Goal: Task Accomplishment & Management: Manage account settings

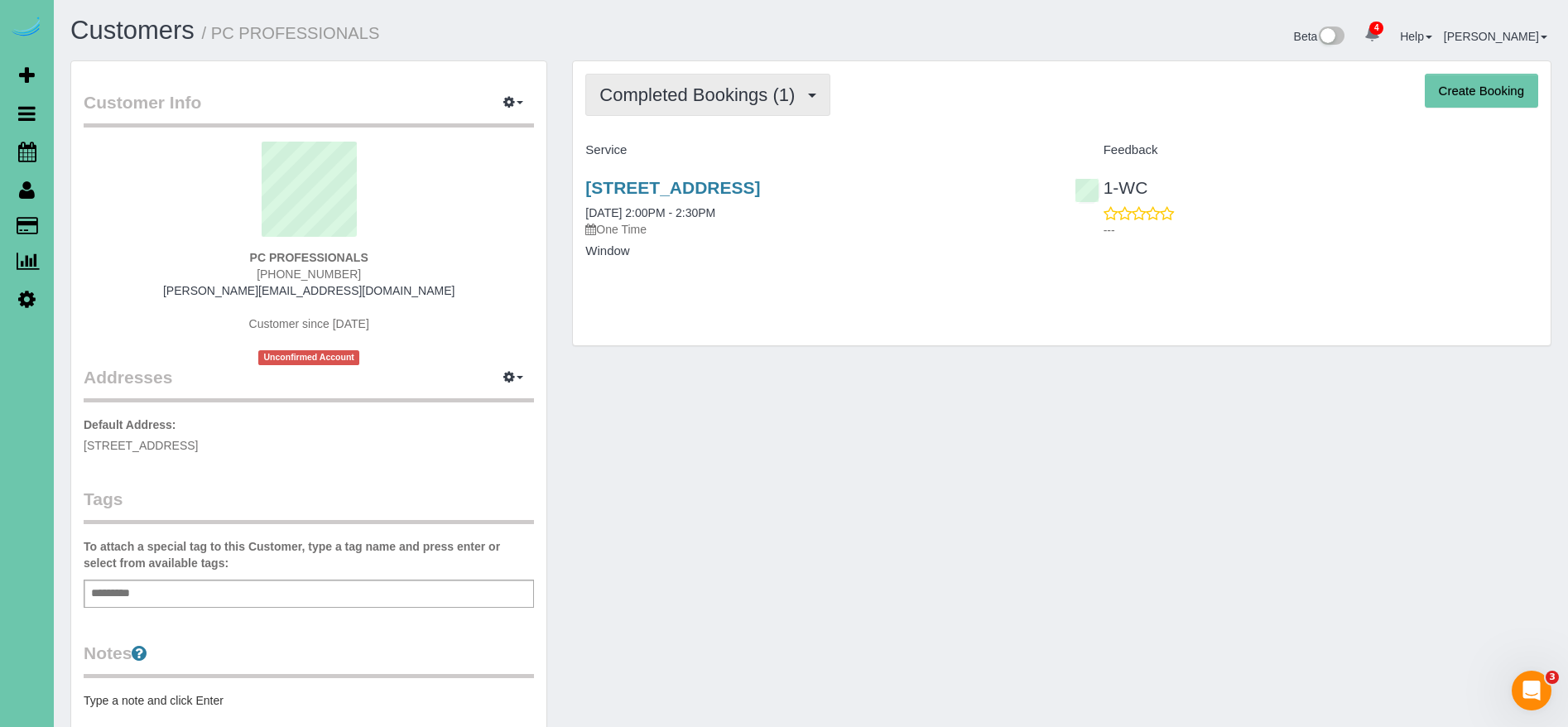
click at [714, 89] on span "Completed Bookings (1)" at bounding box center [701, 95] width 204 height 21
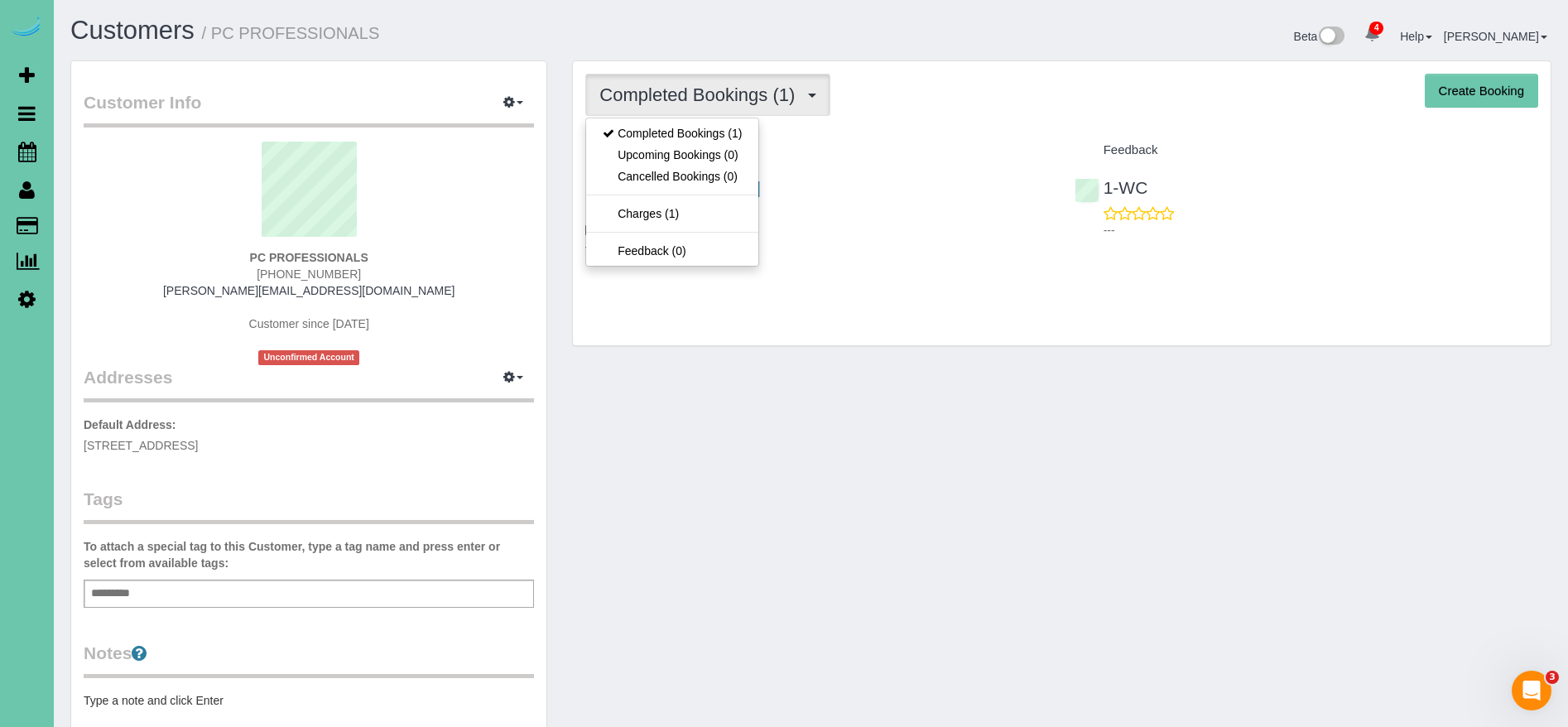
click at [935, 123] on div "Completed Bookings (1) Completed Bookings (1) Upcoming Bookings (0) Cancelled B…" at bounding box center [1061, 203] width 977 height 284
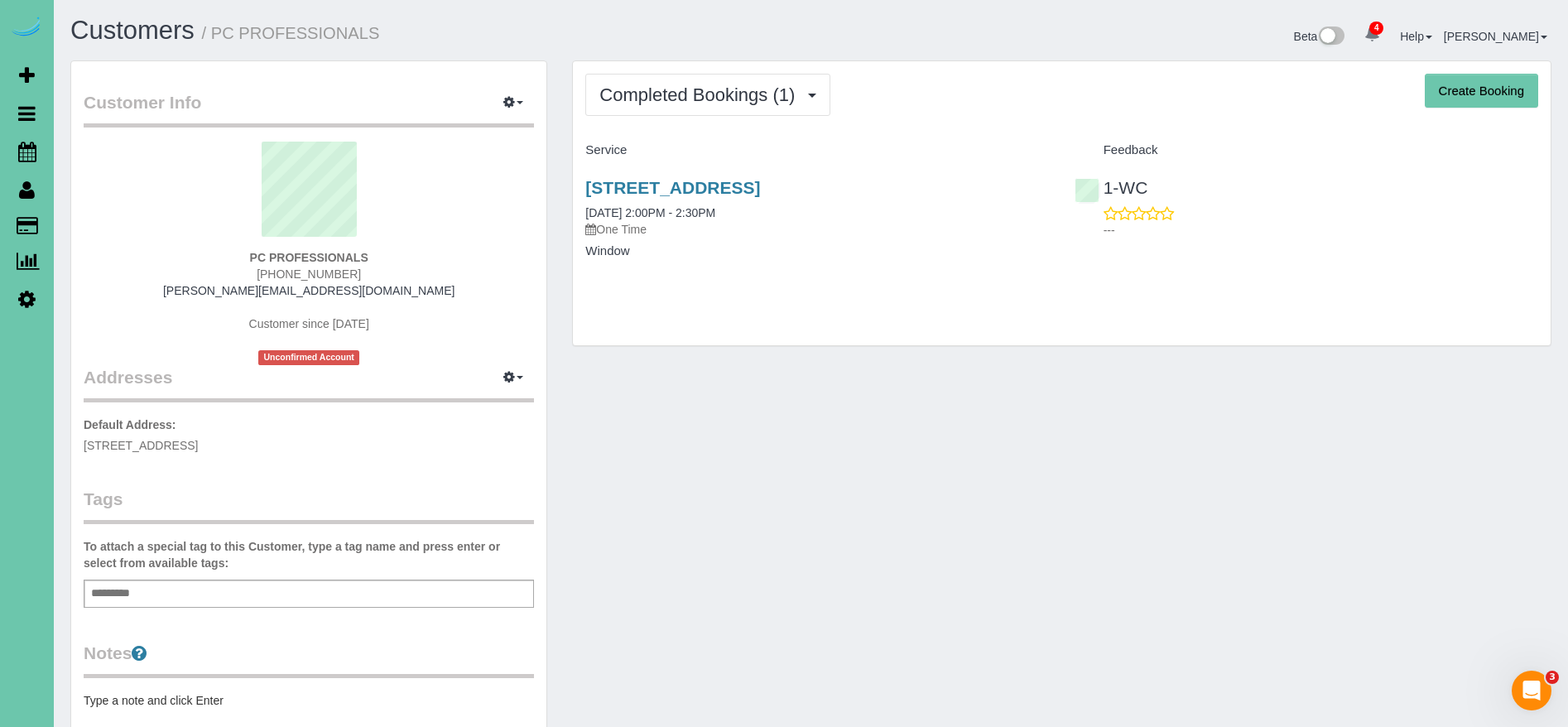
drag, startPoint x: 958, startPoint y: 210, endPoint x: 979, endPoint y: 171, distance: 44.3
click at [958, 211] on div "[STREET_ADDRESS] [DATE] 2:00PM - 2:30PM One Time" at bounding box center [818, 207] width 463 height 59
drag, startPoint x: 981, startPoint y: 170, endPoint x: 942, endPoint y: 189, distance: 43.4
click at [942, 189] on div "[STREET_ADDRESS] [DATE] 2:00PM - 2:30PM One Time Window" at bounding box center [817, 227] width 488 height 127
copy link "[STREET_ADDRESS]"
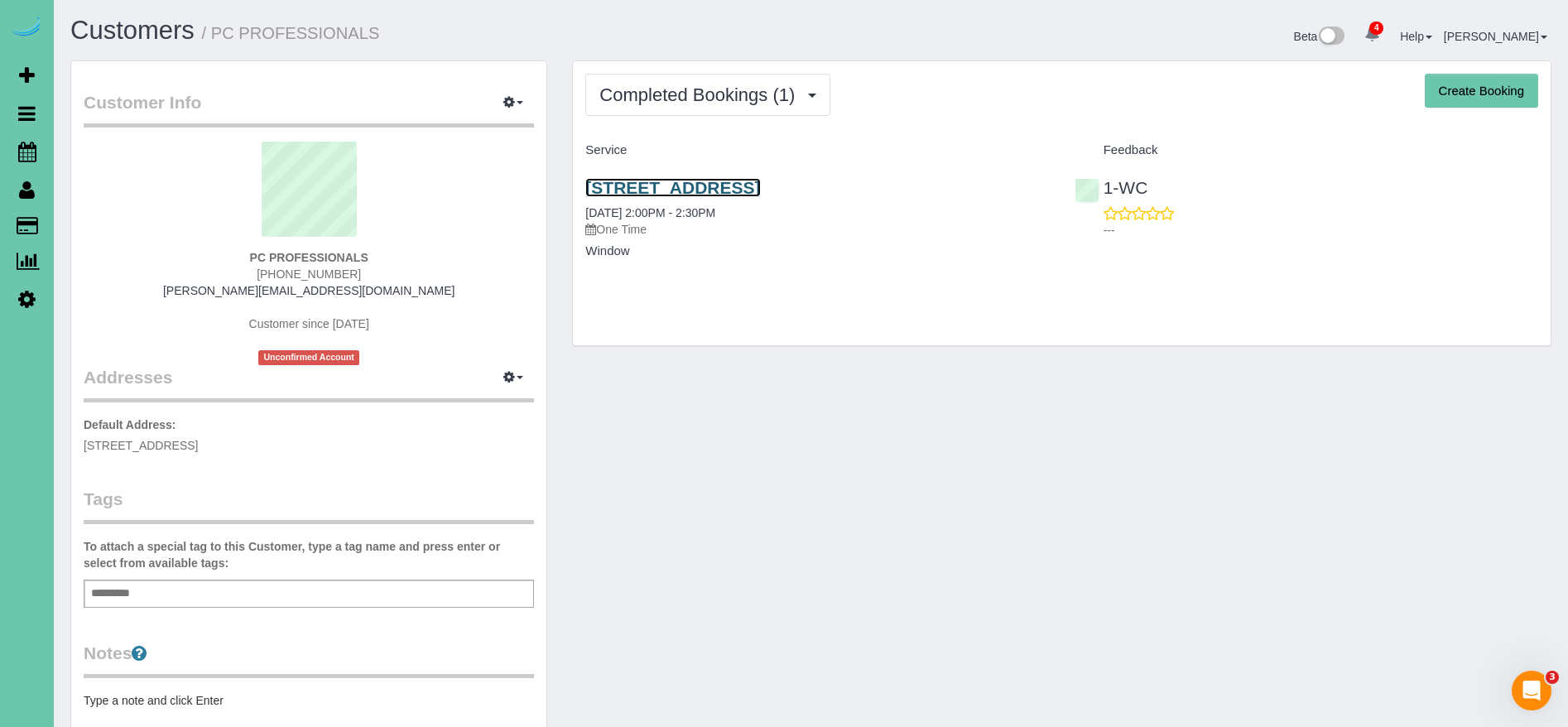
click at [760, 183] on link "[STREET_ADDRESS]" at bounding box center [673, 186] width 175 height 19
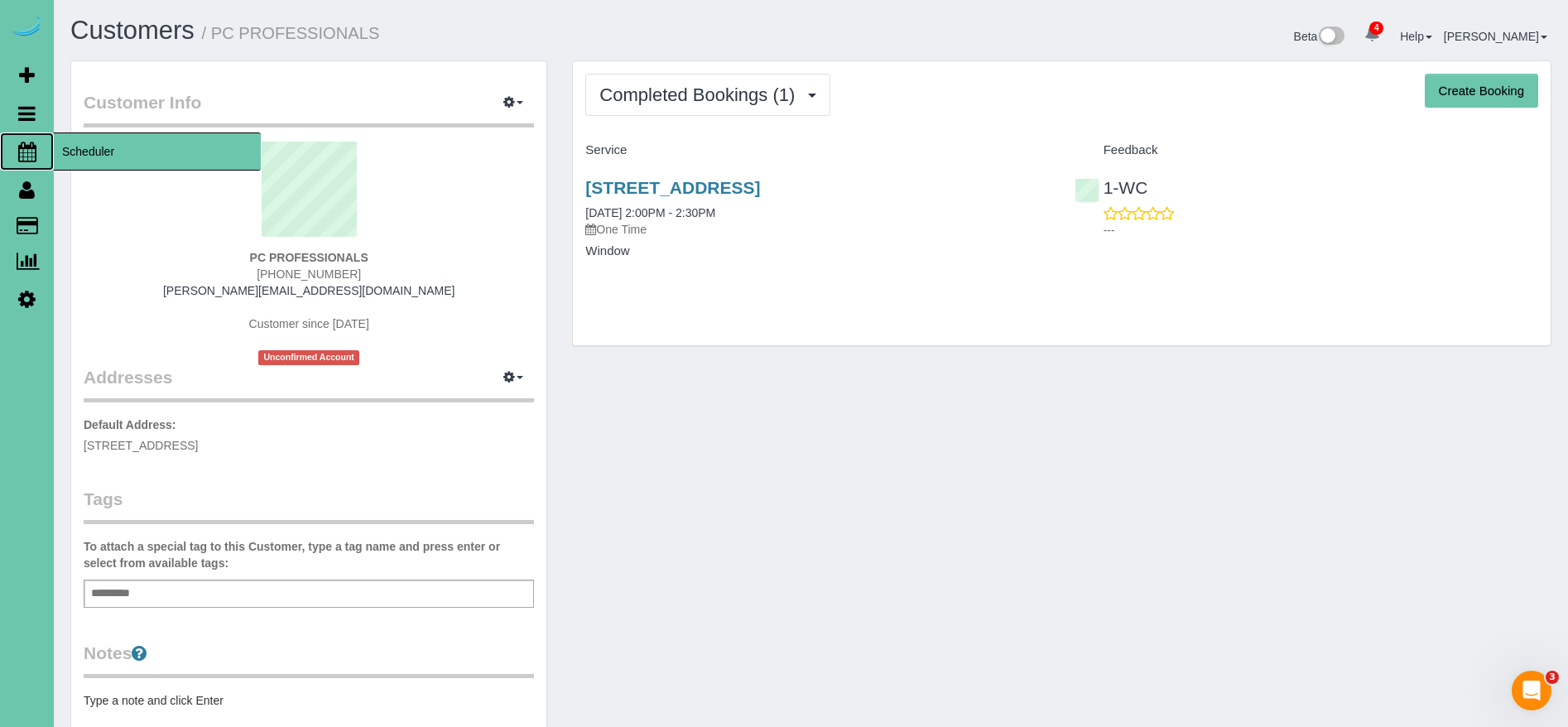
click at [96, 148] on span "Scheduler" at bounding box center [158, 151] width 207 height 38
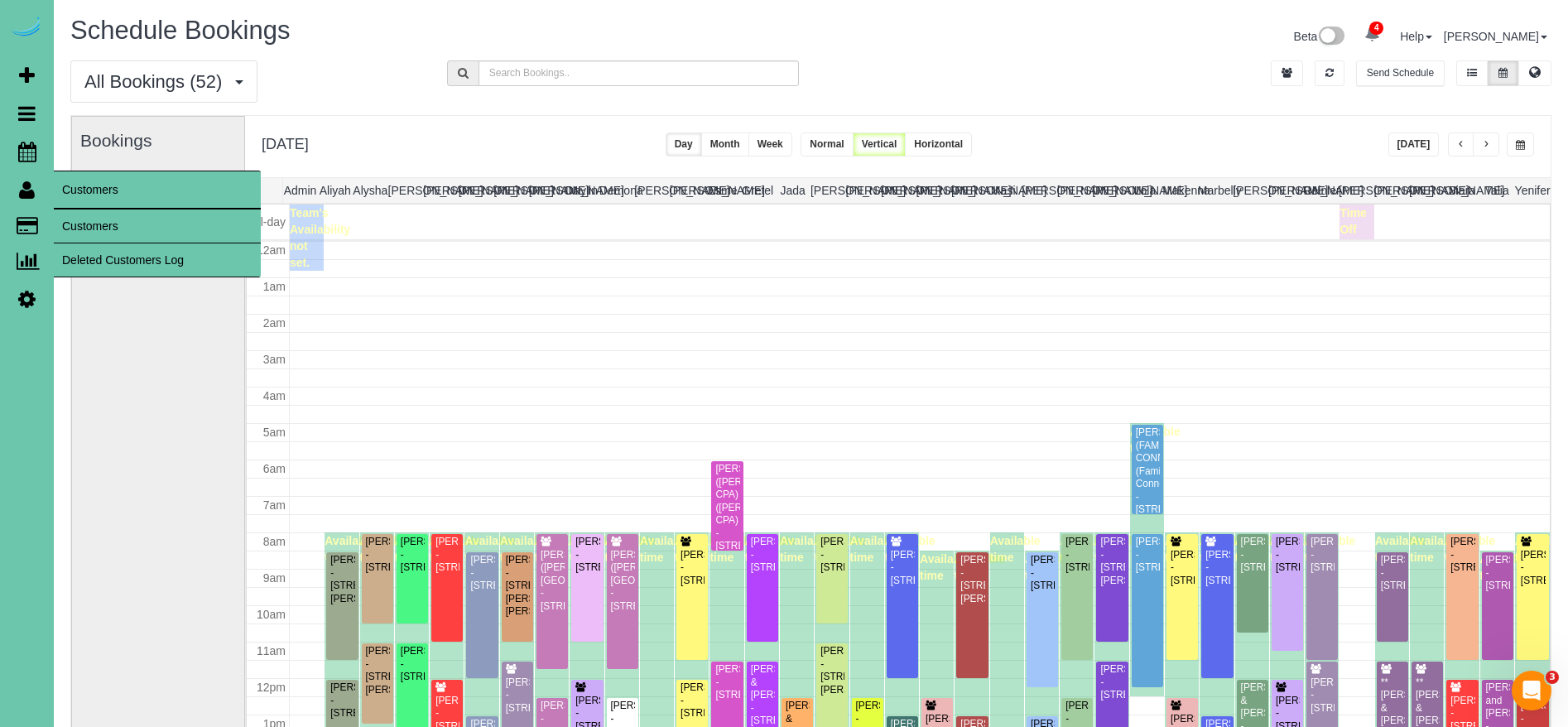
scroll to position [219, 0]
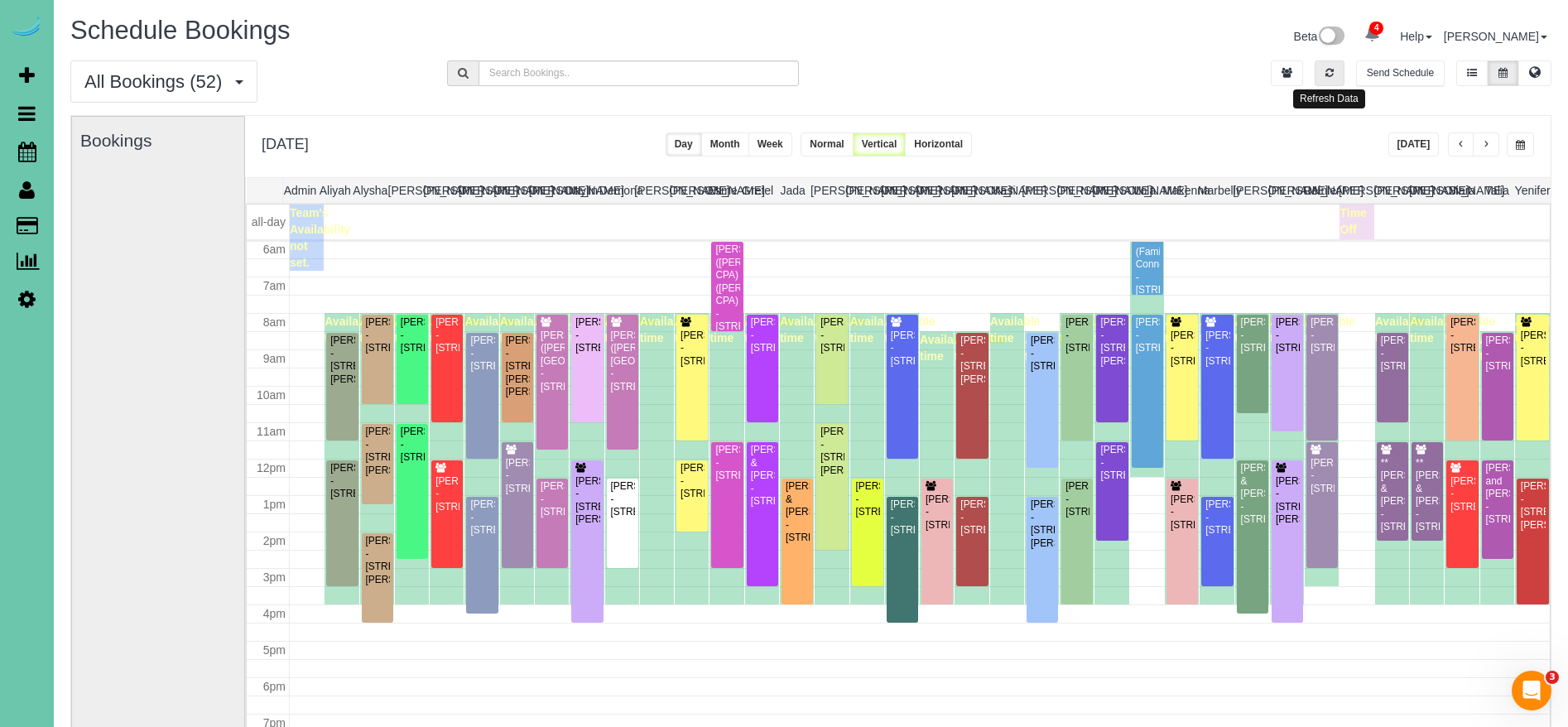
click at [1329, 65] on button "button" at bounding box center [1329, 73] width 30 height 26
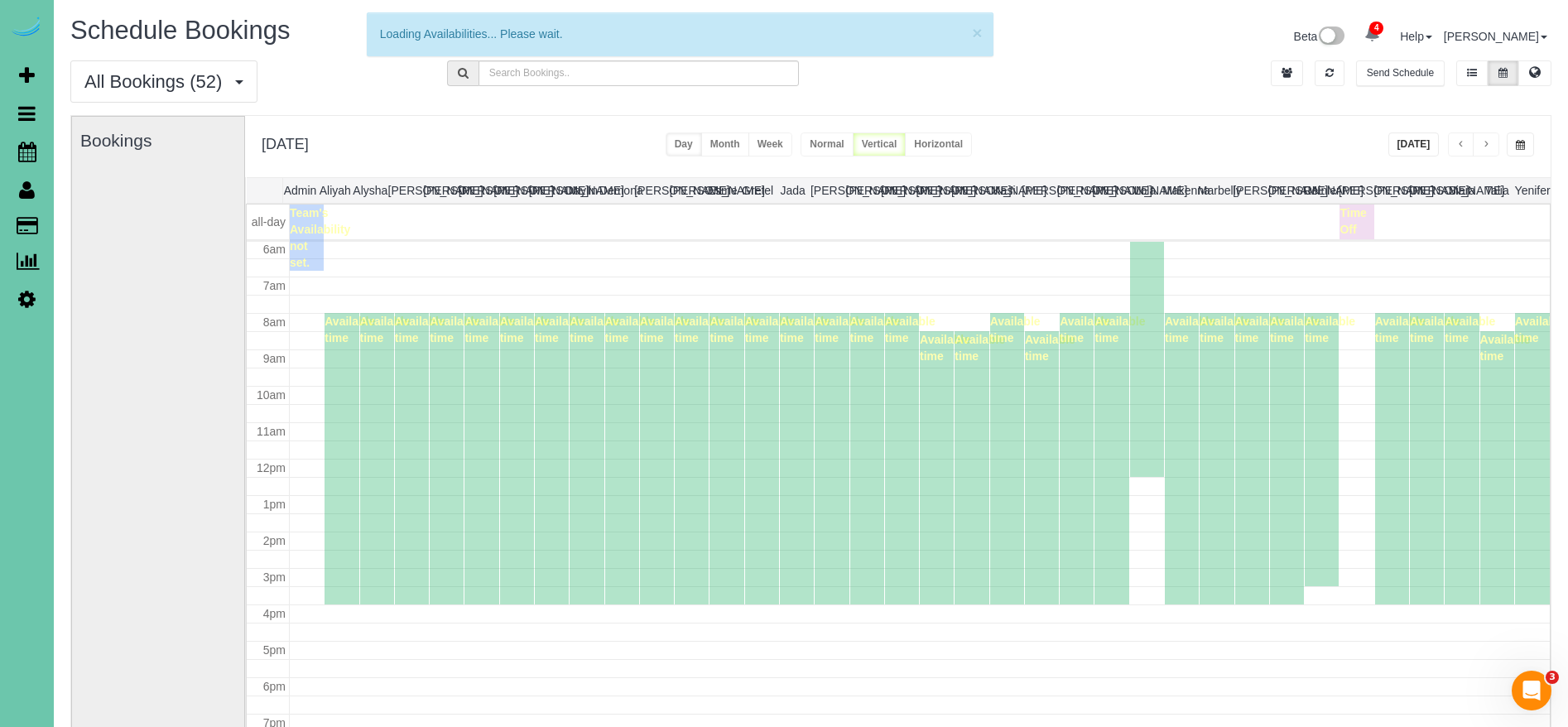
click at [1416, 145] on button "[DATE]" at bounding box center [1414, 144] width 51 height 24
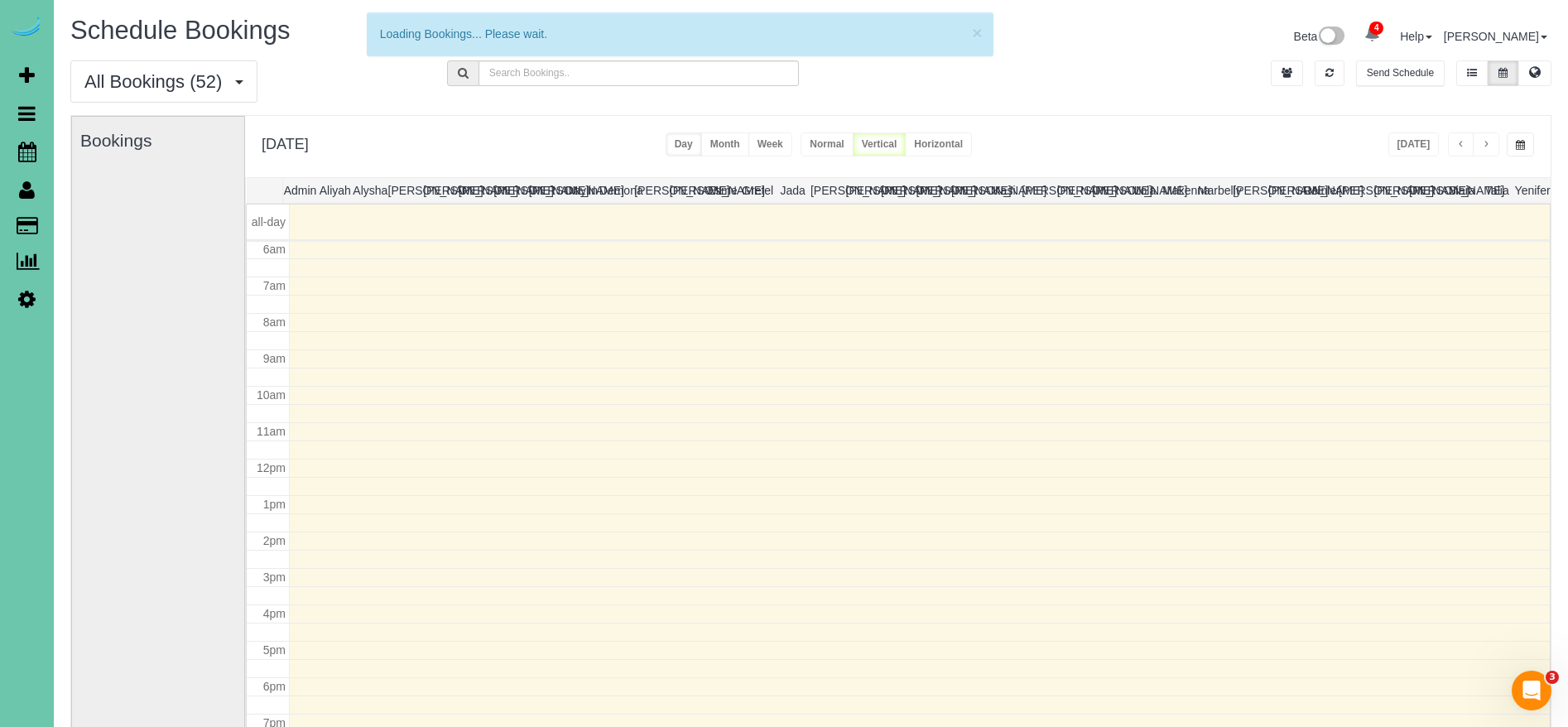
click at [1524, 145] on span "button" at bounding box center [1520, 145] width 9 height 10
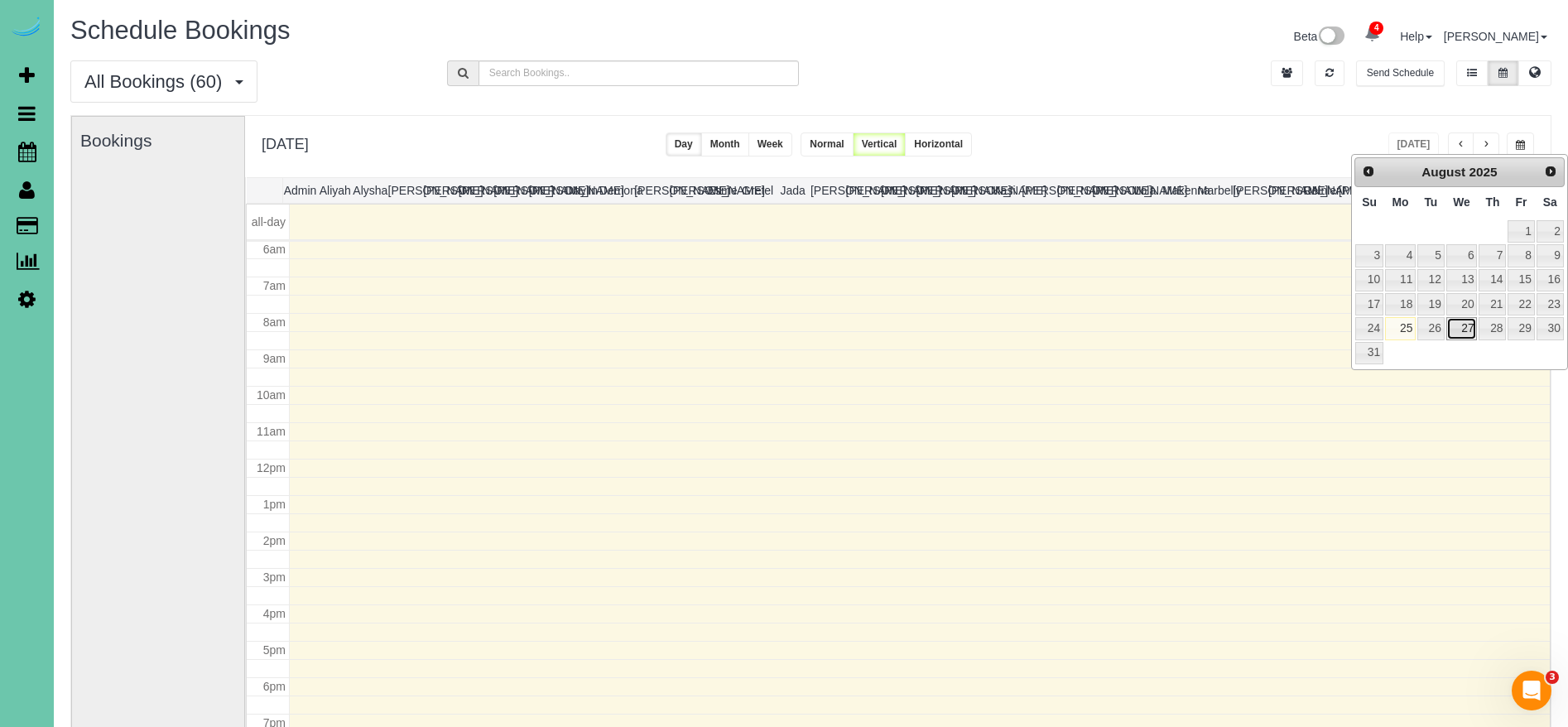
click at [1458, 327] on link "27" at bounding box center [1462, 328] width 32 height 23
type input "**********"
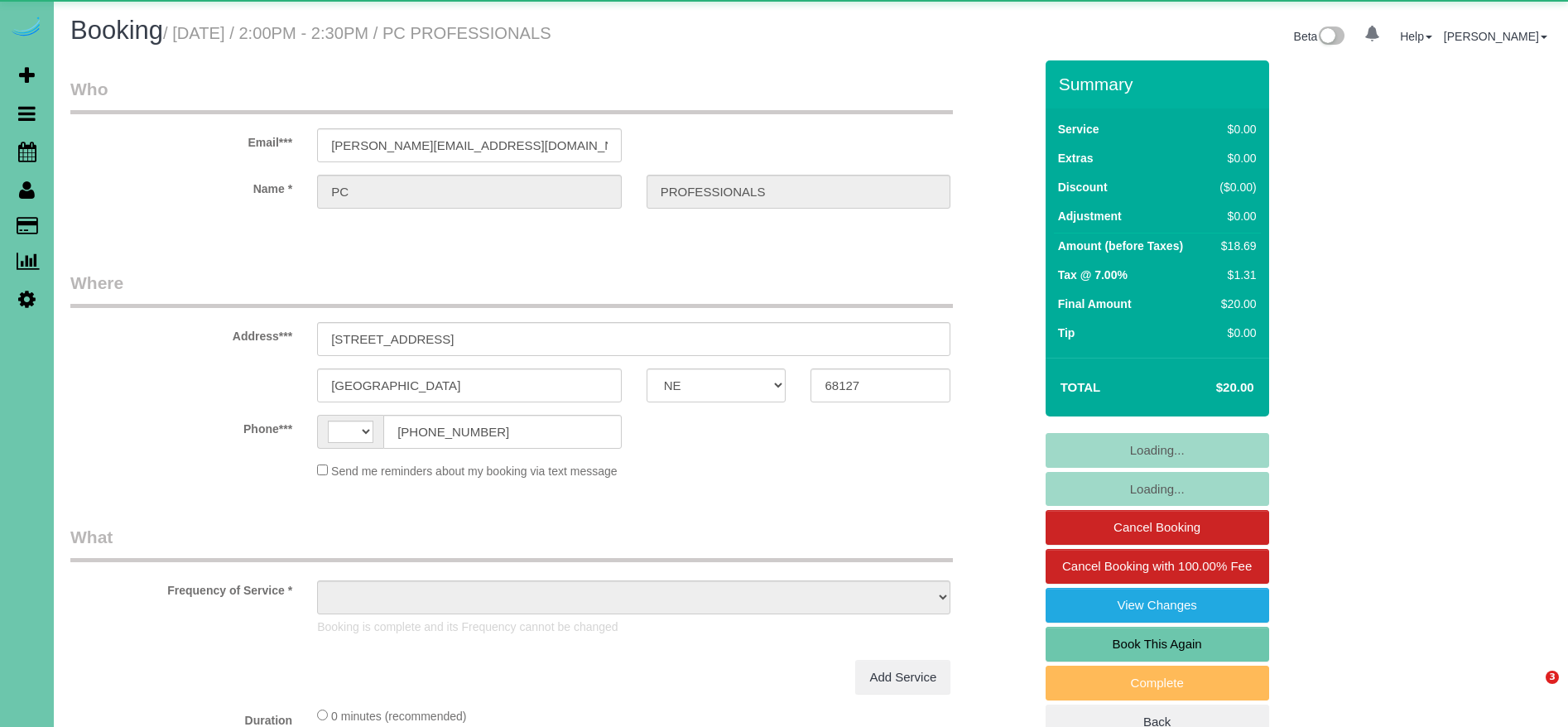
select select "NE"
select select "string:US"
select select "object:930"
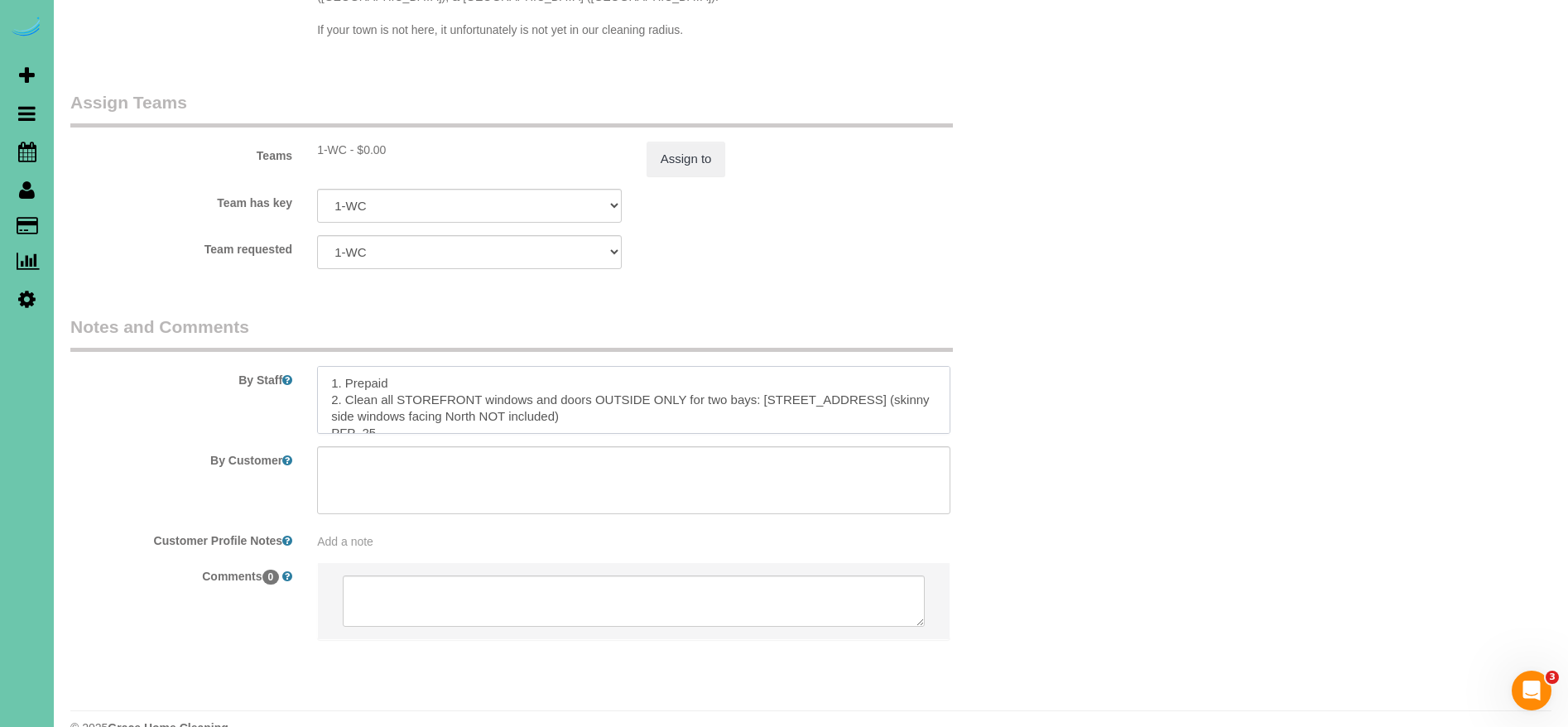
scroll to position [17, 0]
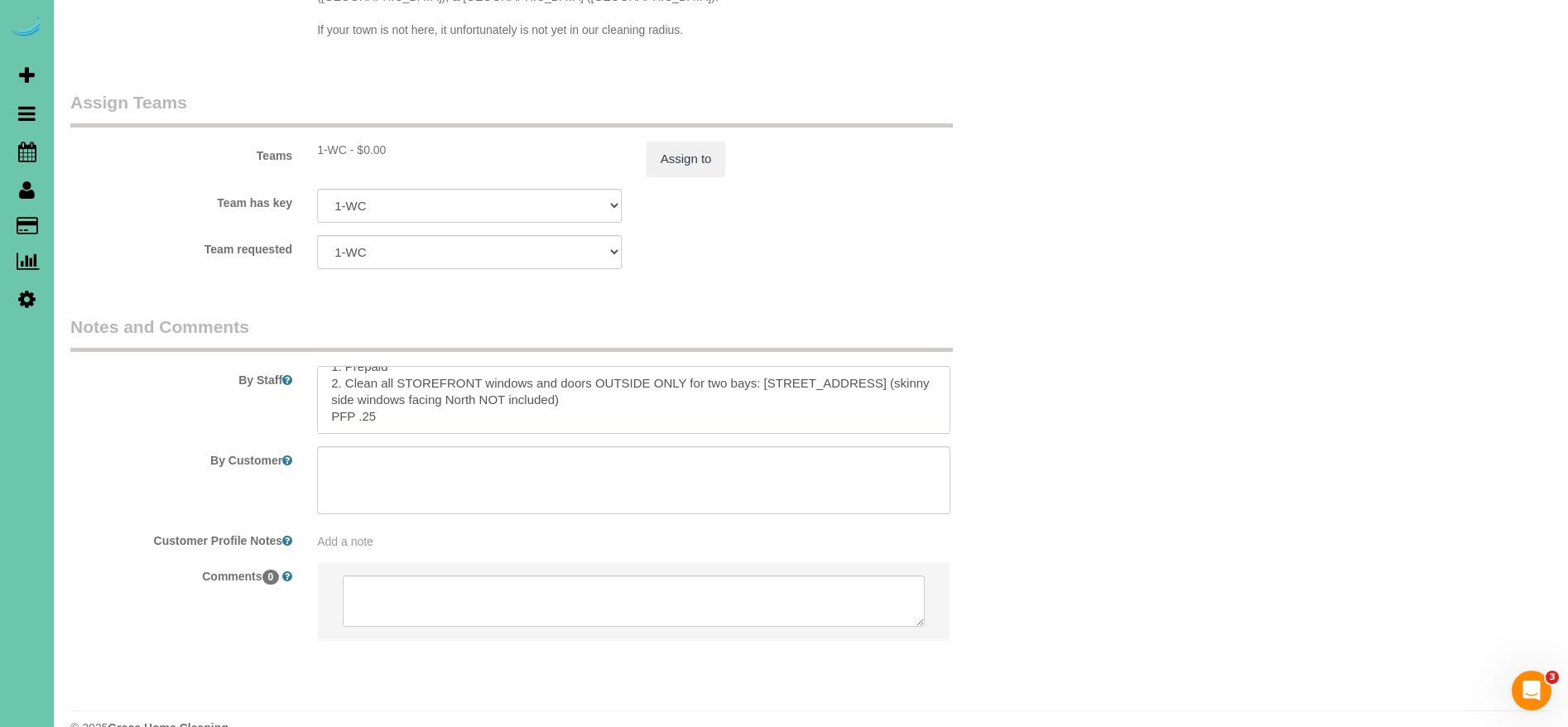
drag, startPoint x: 329, startPoint y: 348, endPoint x: 482, endPoint y: 407, distance: 164.0
click at [482, 407] on sui-booking-comments "By Staff By Customer Customer Profile Notes Add a note Comments 0" at bounding box center [551, 485] width 962 height 342
